Goal: Register for event/course

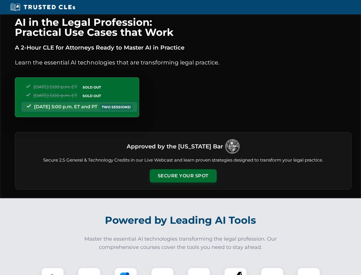
click at [183, 176] on button "Secure Your Spot" at bounding box center [183, 175] width 67 height 13
click at [53, 271] on img at bounding box center [52, 278] width 17 height 17
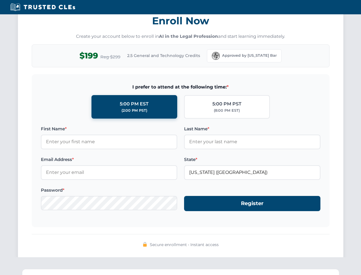
scroll to position [562, 0]
